Goal: Task Accomplishment & Management: Use online tool/utility

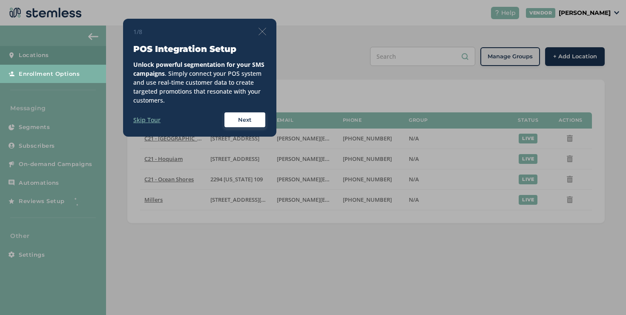
click at [262, 30] on img at bounding box center [263, 32] width 8 height 8
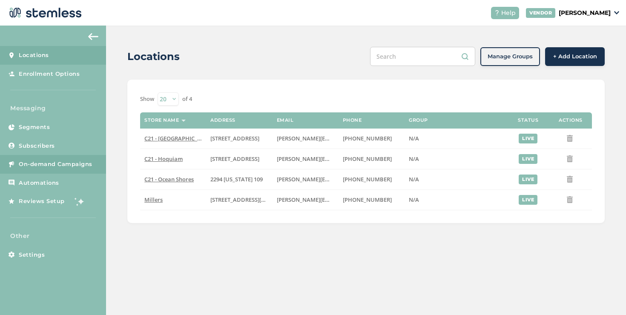
click at [86, 158] on link "On-demand Campaigns" at bounding box center [53, 164] width 106 height 19
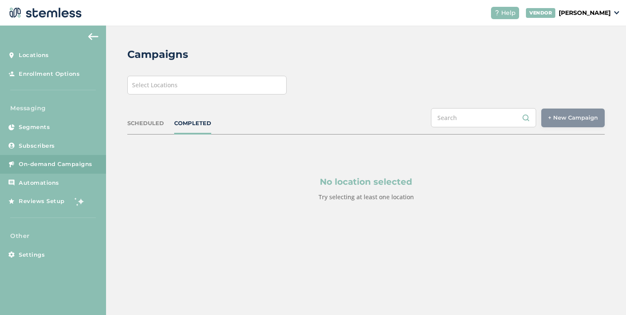
click at [190, 88] on div "Select Locations" at bounding box center [206, 85] width 159 height 19
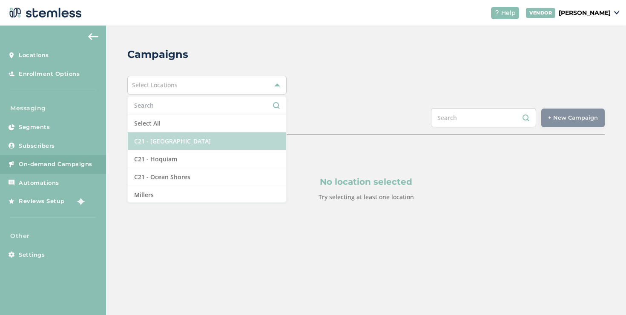
click at [147, 141] on li "C21 - [GEOGRAPHIC_DATA]" at bounding box center [207, 142] width 158 height 18
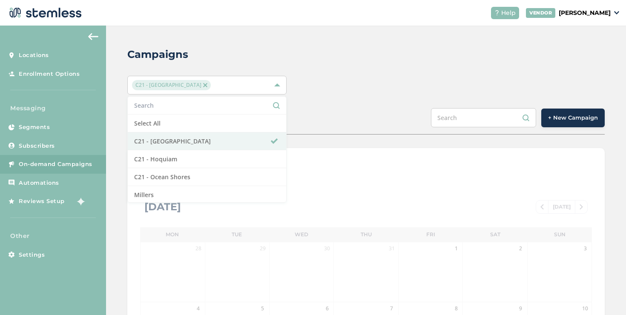
click at [562, 120] on span "+ New Campaign" at bounding box center [573, 118] width 50 height 9
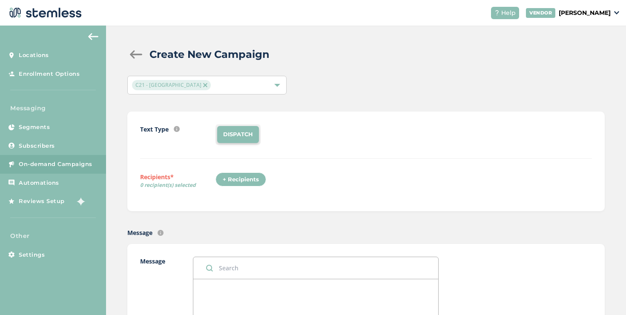
click at [241, 184] on div "+ Recipients" at bounding box center [241, 180] width 51 height 14
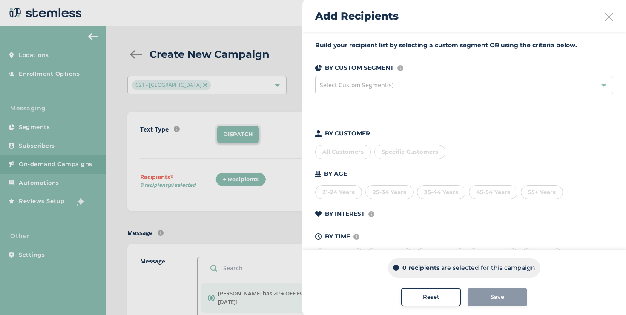
click at [393, 156] on div "Specific Customers" at bounding box center [410, 152] width 71 height 14
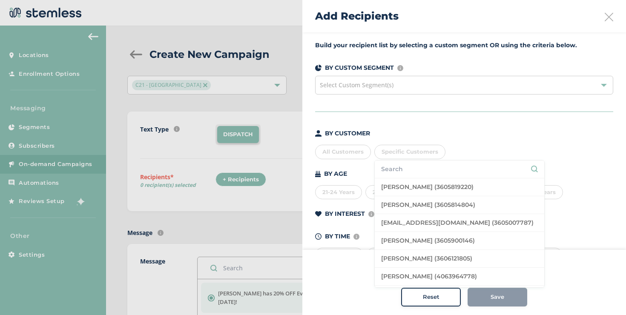
click at [393, 156] on div "Specific Customers" at bounding box center [410, 152] width 71 height 14
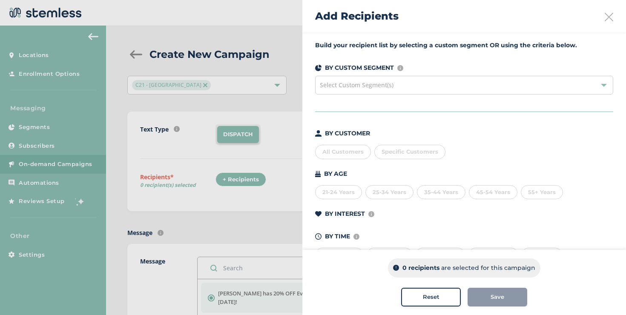
click at [357, 156] on div "All Customers" at bounding box center [343, 152] width 56 height 14
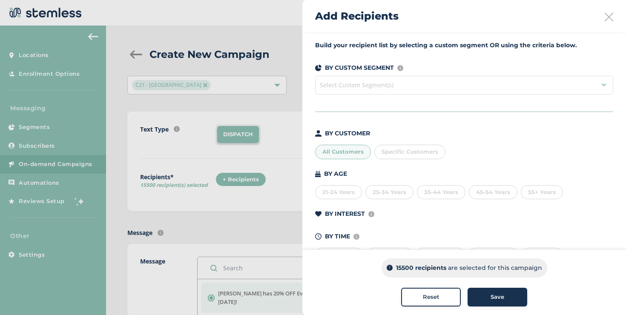
click at [357, 156] on div "All Customers" at bounding box center [343, 152] width 56 height 14
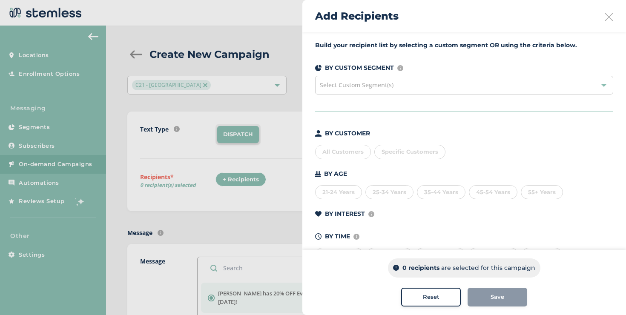
click at [360, 84] on span "Select Custom Segment(s)" at bounding box center [357, 85] width 74 height 8
click at [357, 89] on span "Select Custom Segment(s)" at bounding box center [357, 85] width 74 height 8
click at [282, 84] on div at bounding box center [313, 157] width 626 height 315
click at [605, 15] on icon at bounding box center [609, 17] width 9 height 9
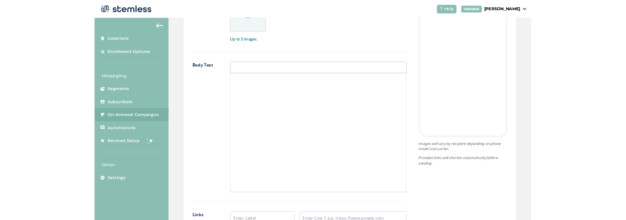
scroll to position [485, 0]
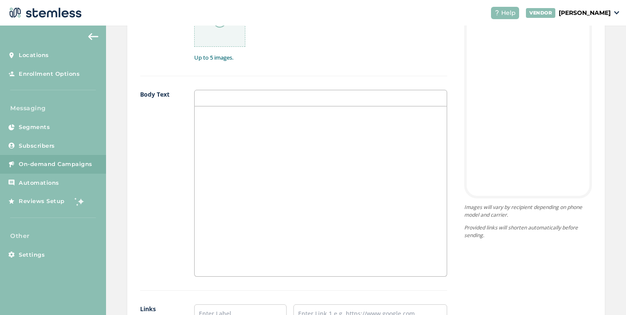
click at [282, 145] on div at bounding box center [321, 192] width 252 height 170
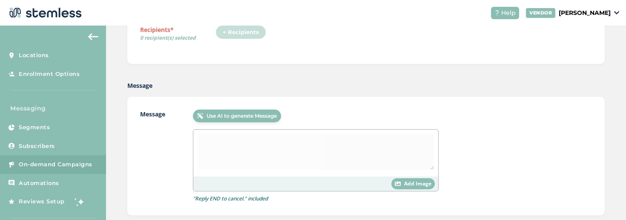
scroll to position [86, 0]
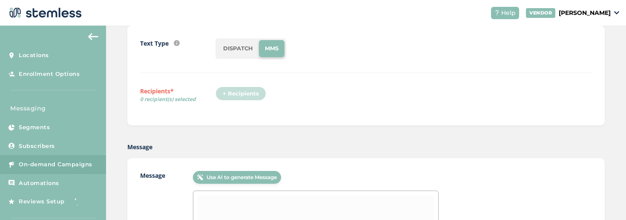
click at [235, 49] on li "DISPATCH" at bounding box center [238, 48] width 42 height 17
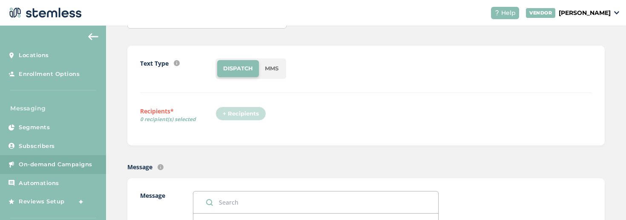
scroll to position [0, 0]
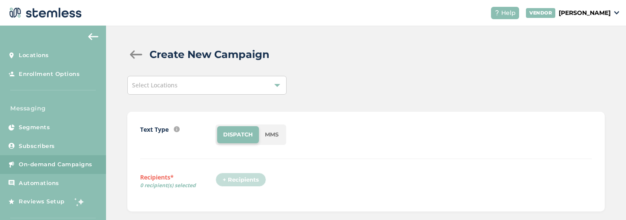
click at [243, 79] on div "Select Locations" at bounding box center [206, 85] width 159 height 19
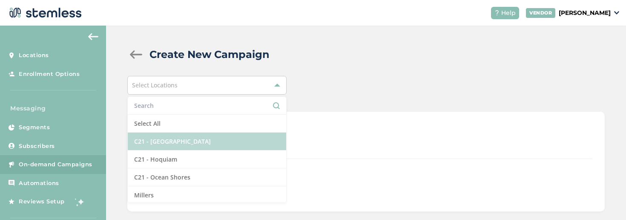
click at [202, 145] on li "C21 - [GEOGRAPHIC_DATA]" at bounding box center [207, 142] width 158 height 18
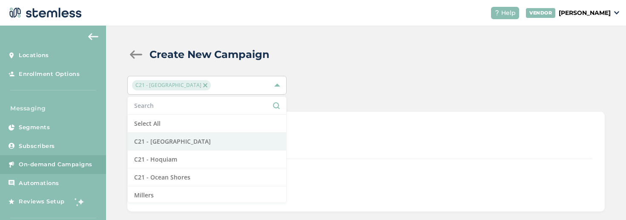
scroll to position [135, 0]
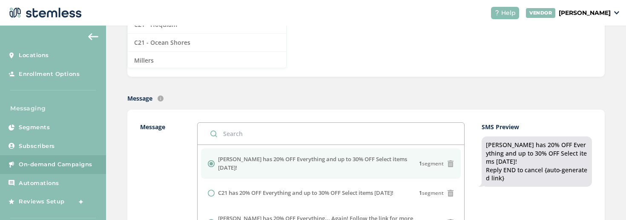
click at [357, 120] on div "Message [PERSON_NAME] has 20% OFF Everything and up to 30% OFF Select items [DA…" at bounding box center [366, 199] width 478 height 181
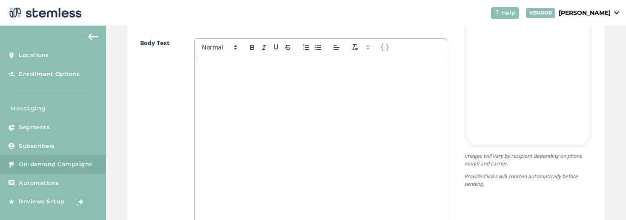
scroll to position [507, 0]
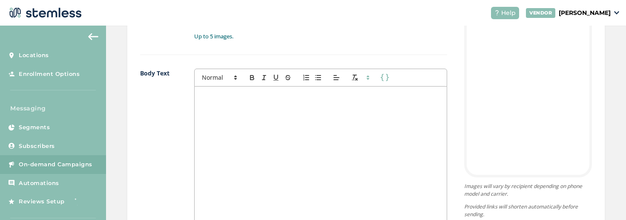
click at [366, 83] on div "First Name Last Name" at bounding box center [320, 78] width 253 height 18
click at [366, 80] on icon at bounding box center [368, 78] width 8 height 8
click at [381, 78] on icon "button" at bounding box center [385, 78] width 8 height 8
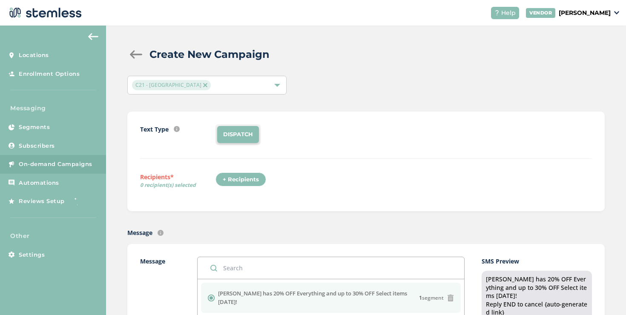
scroll to position [0, 0]
click at [253, 176] on div "+ Recipients" at bounding box center [241, 180] width 51 height 14
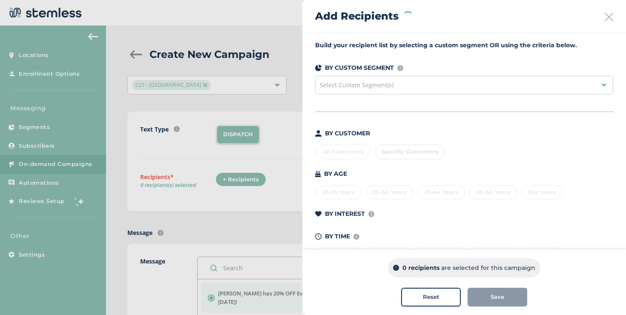
click at [349, 149] on div "All Customers Specific Customers" at bounding box center [464, 150] width 298 height 18
click at [345, 150] on div "All Customers" at bounding box center [343, 152] width 56 height 14
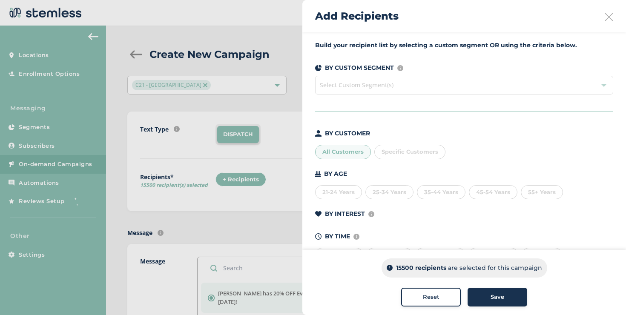
click at [608, 18] on icon at bounding box center [609, 17] width 9 height 9
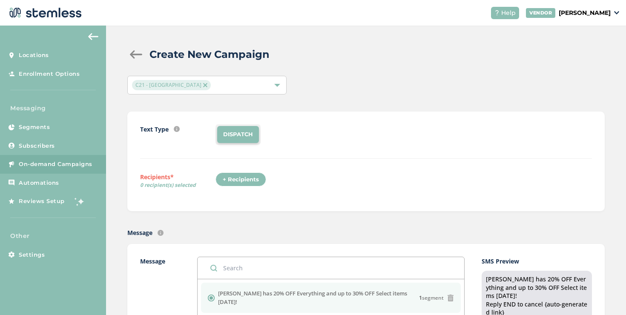
click at [198, 91] on div "C21 - [GEOGRAPHIC_DATA]" at bounding box center [206, 85] width 159 height 19
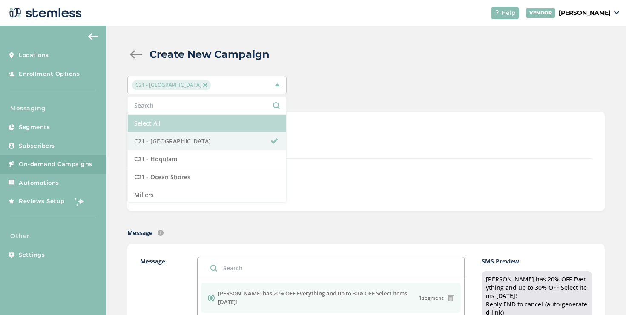
click at [177, 124] on li "Select All" at bounding box center [207, 124] width 158 height 18
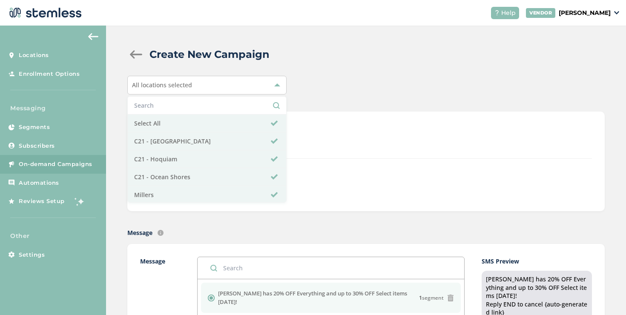
click at [345, 133] on div "DISPATCH" at bounding box center [404, 134] width 377 height 20
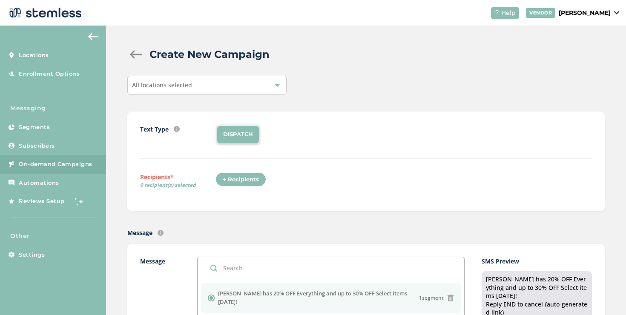
click at [137, 53] on div at bounding box center [135, 54] width 17 height 9
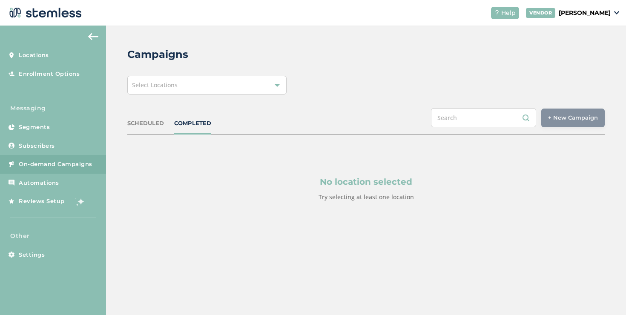
click at [155, 90] on div "Select Locations" at bounding box center [206, 85] width 159 height 19
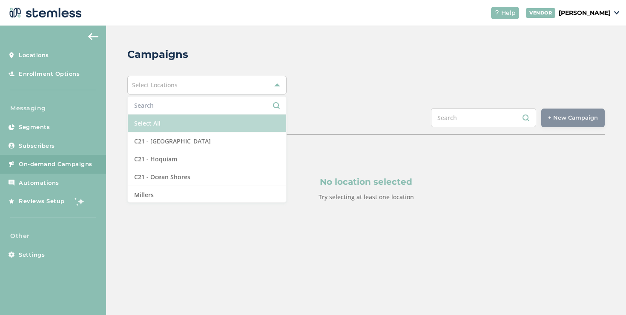
click at [152, 118] on li "Select All" at bounding box center [207, 124] width 158 height 18
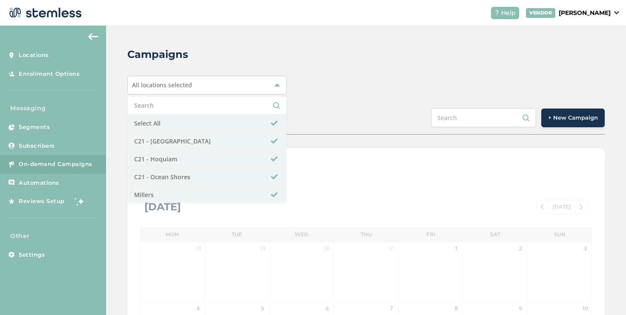
click at [353, 110] on div "SCHEDULED COMPLETED + New Campaign" at bounding box center [366, 121] width 478 height 26
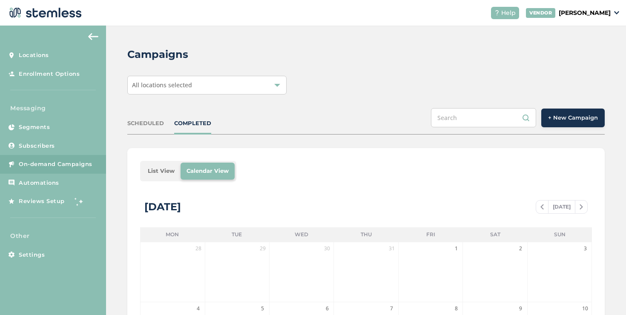
click at [157, 171] on li "List View" at bounding box center [161, 171] width 39 height 17
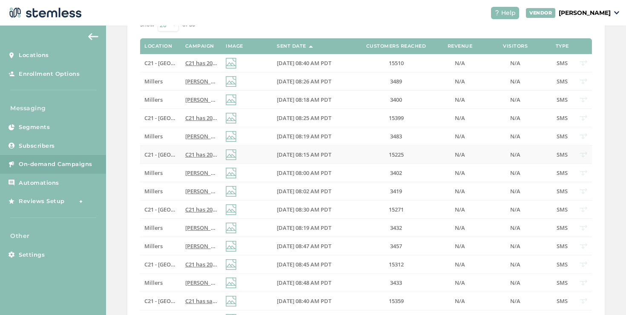
scroll to position [179, 0]
